Goal: Find specific page/section: Find specific page/section

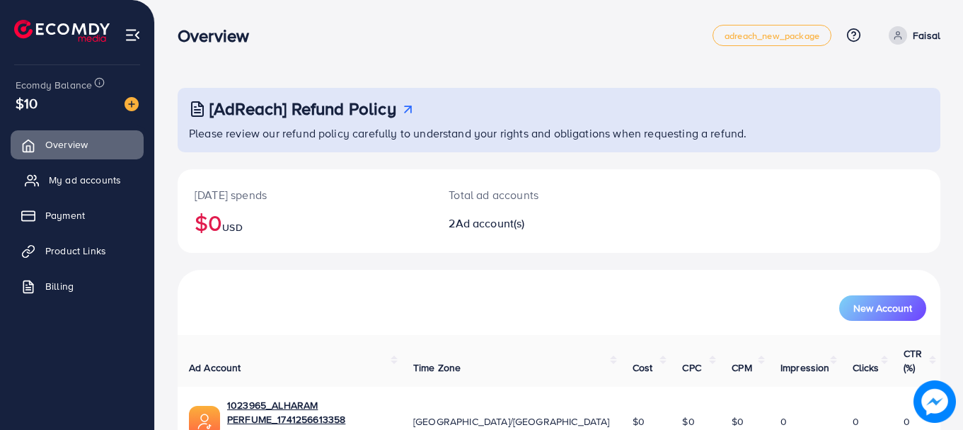
click at [102, 174] on span "My ad accounts" at bounding box center [85, 180] width 72 height 14
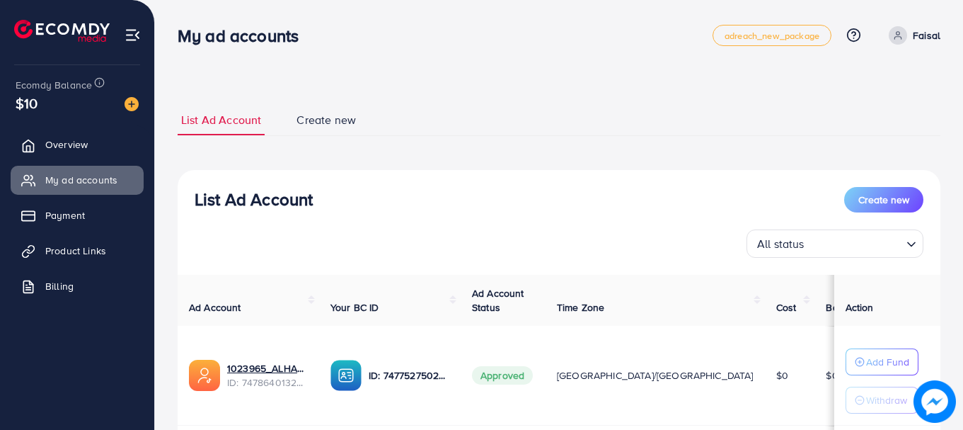
scroll to position [197, 0]
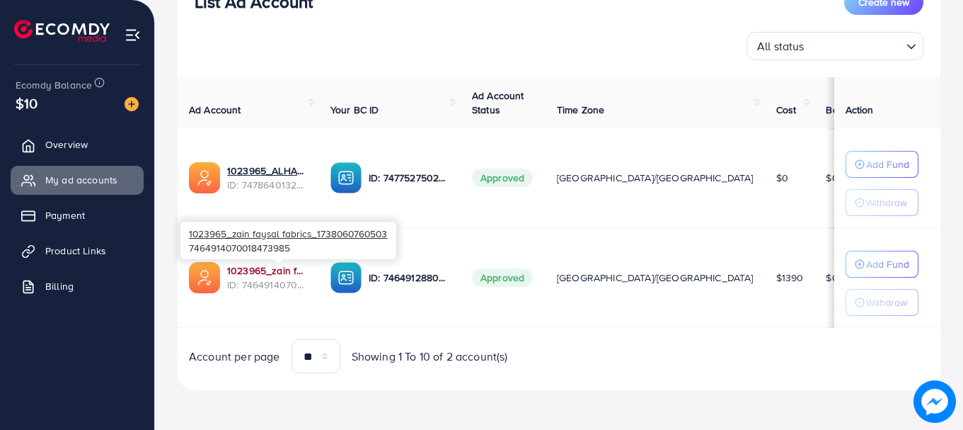
click at [285, 268] on link "1023965_zain faysal fabrics_1738060760503" at bounding box center [267, 270] width 81 height 14
